Goal: Transaction & Acquisition: Download file/media

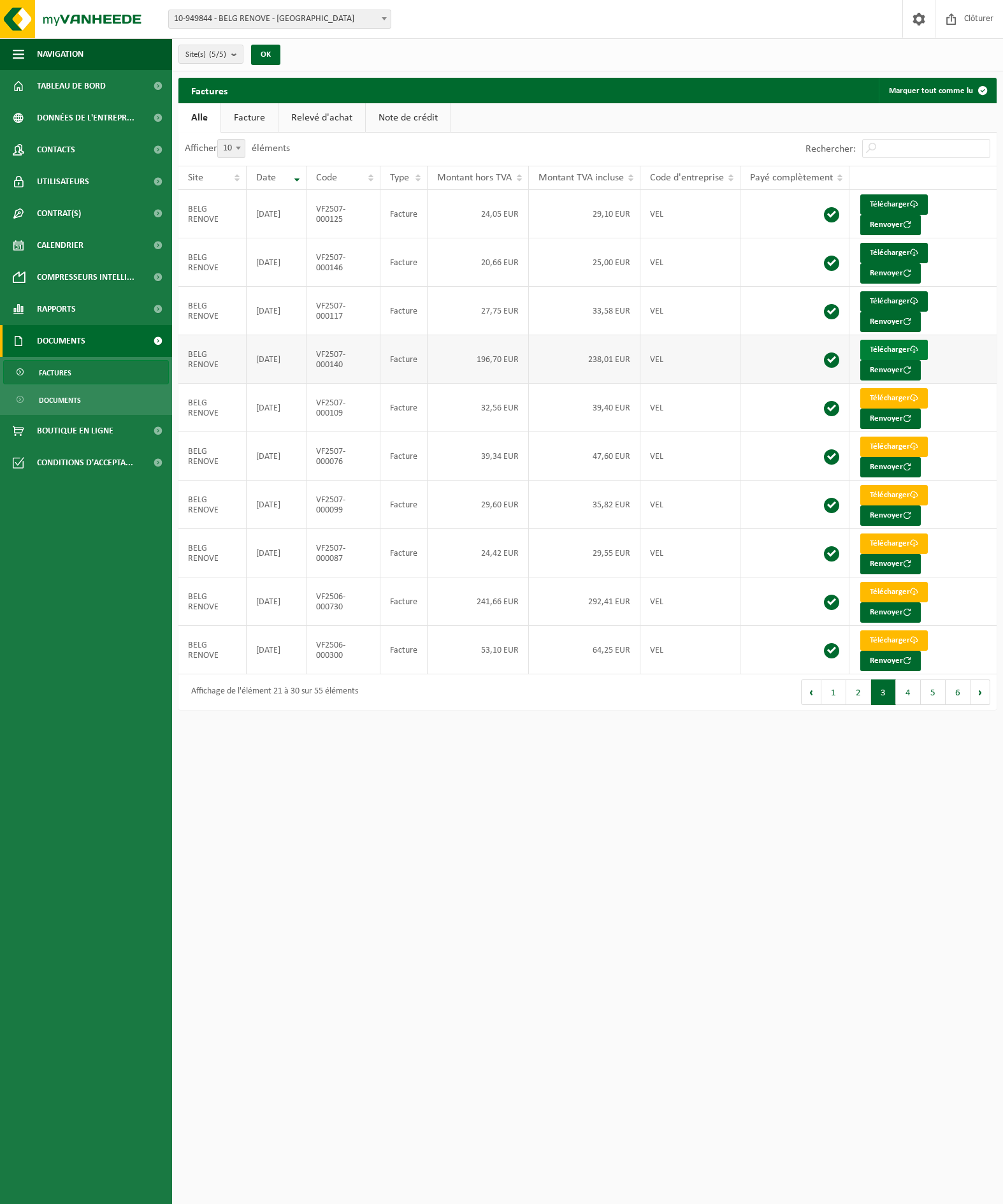
click at [891, 350] on link "Télécharger" at bounding box center [894, 350] width 68 height 20
click at [886, 254] on link "Télécharger" at bounding box center [894, 253] width 68 height 20
click at [860, 696] on button "2" at bounding box center [859, 692] width 25 height 26
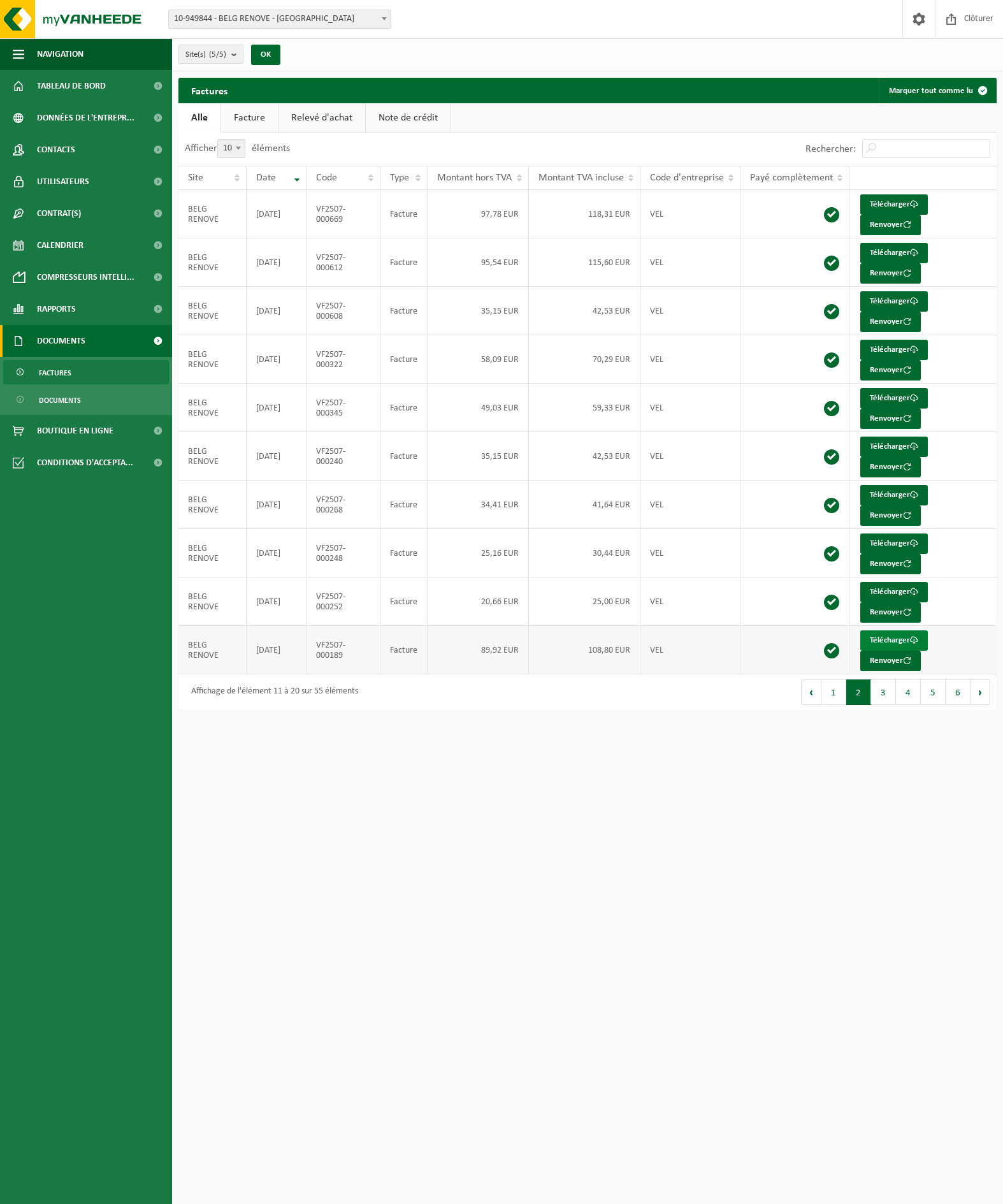
click at [887, 639] on link "Télécharger" at bounding box center [894, 640] width 68 height 20
click at [895, 441] on link "Télécharger" at bounding box center [894, 446] width 68 height 20
click at [892, 542] on link "Télécharger" at bounding box center [894, 543] width 68 height 20
click at [893, 593] on link "Télécharger" at bounding box center [894, 592] width 68 height 20
click at [892, 494] on link "Télécharger" at bounding box center [894, 495] width 68 height 20
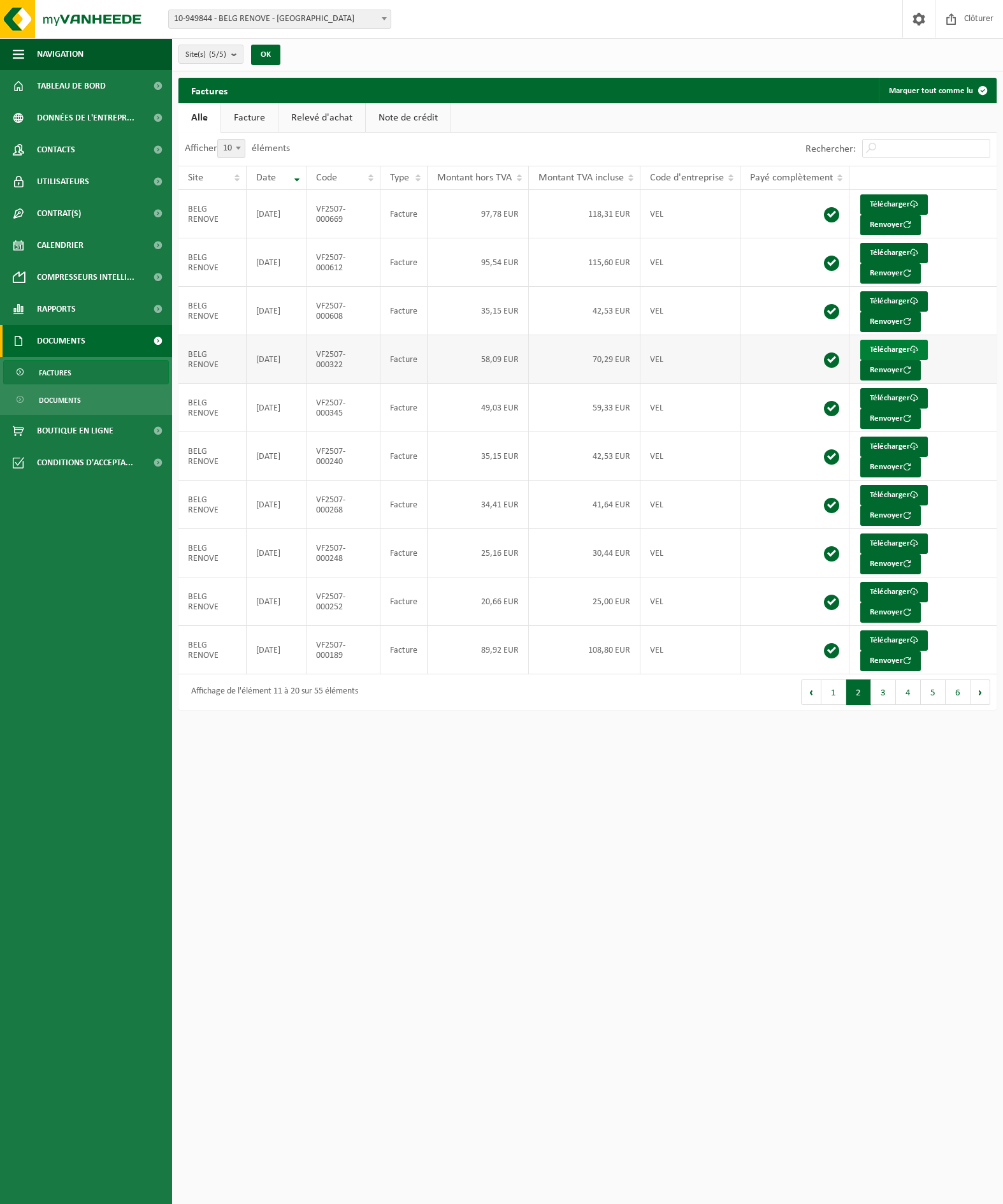
click at [890, 352] on link "Télécharger" at bounding box center [894, 350] width 68 height 20
click at [881, 396] on link "Télécharger" at bounding box center [894, 398] width 68 height 20
click at [890, 301] on link "Télécharger" at bounding box center [894, 301] width 68 height 20
click at [879, 253] on link "Télécharger" at bounding box center [894, 253] width 68 height 20
click at [893, 203] on link "Télécharger" at bounding box center [894, 204] width 68 height 20
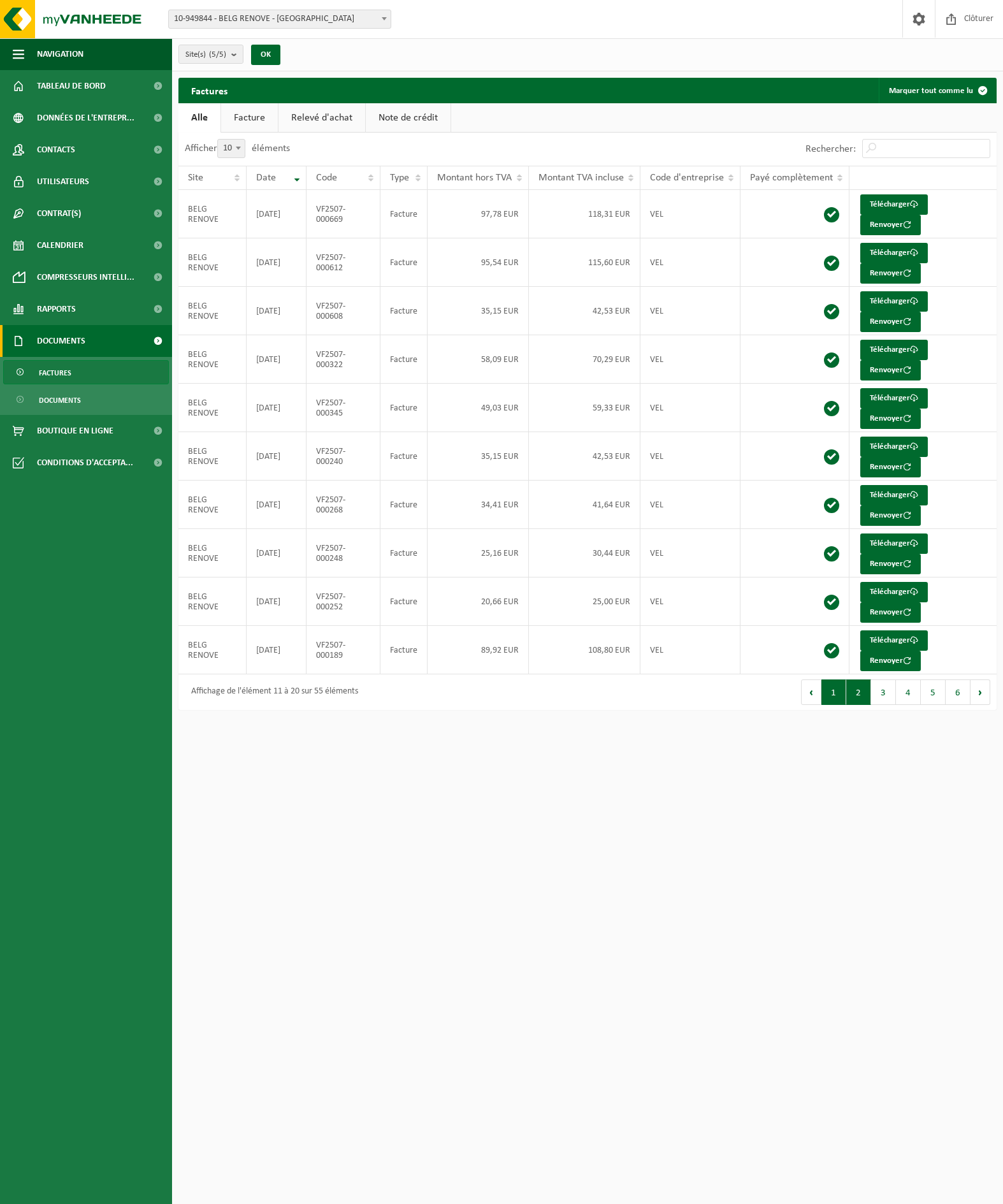
click at [834, 692] on button "1" at bounding box center [834, 692] width 25 height 26
click at [887, 640] on link "Télécharger" at bounding box center [894, 640] width 68 height 20
